Goal: Find specific page/section: Find specific page/section

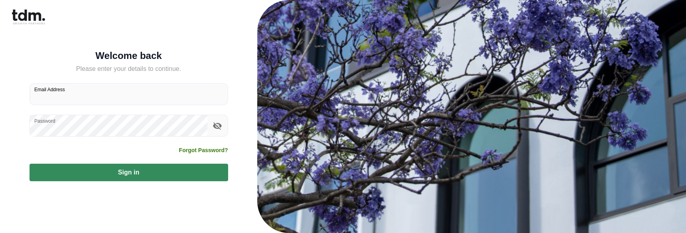
click at [171, 94] on input "Email Address" at bounding box center [129, 94] width 198 height 21
type input "**********"
click at [217, 129] on icon "toggle password visibility" at bounding box center [217, 126] width 9 height 8
click at [217, 129] on icon "toggle password visibility" at bounding box center [217, 126] width 9 height 6
click at [150, 170] on button "Sign in" at bounding box center [129, 173] width 199 height 18
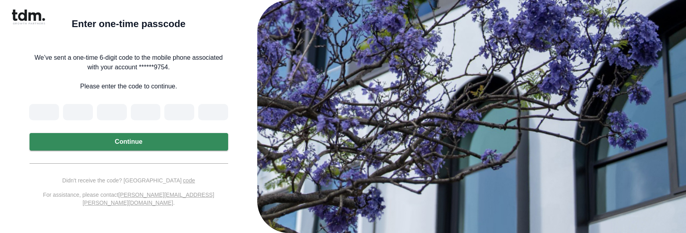
type input "*"
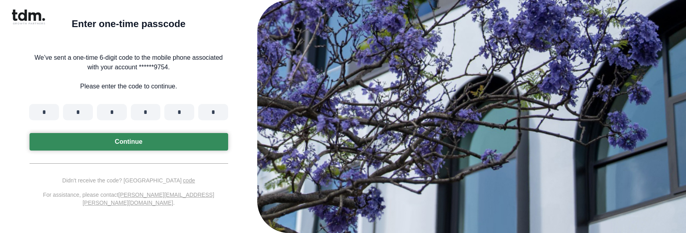
type input "*"
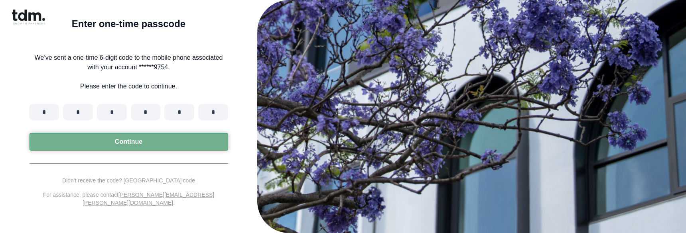
click at [140, 141] on button "Continue" at bounding box center [129, 142] width 199 height 18
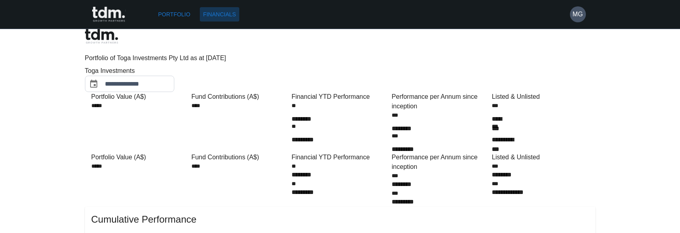
click at [236, 16] on link "Financials" at bounding box center [219, 14] width 39 height 15
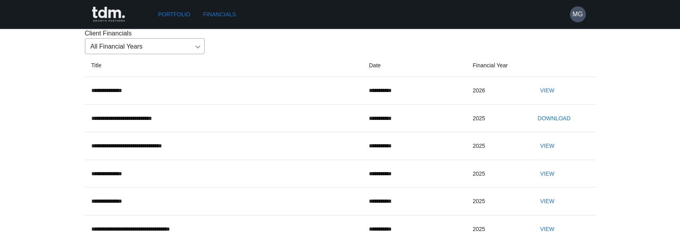
click at [560, 98] on button "View" at bounding box center [547, 90] width 26 height 15
click at [174, 21] on link "Portfolio" at bounding box center [174, 14] width 39 height 15
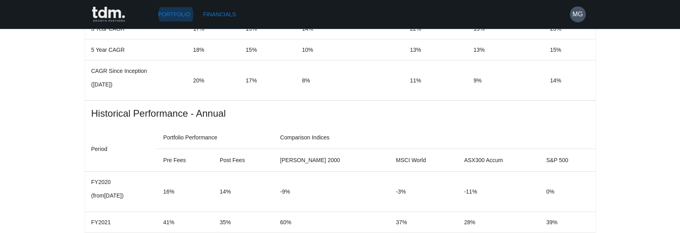
scroll to position [636, 0]
